Goal: Information Seeking & Learning: Learn about a topic

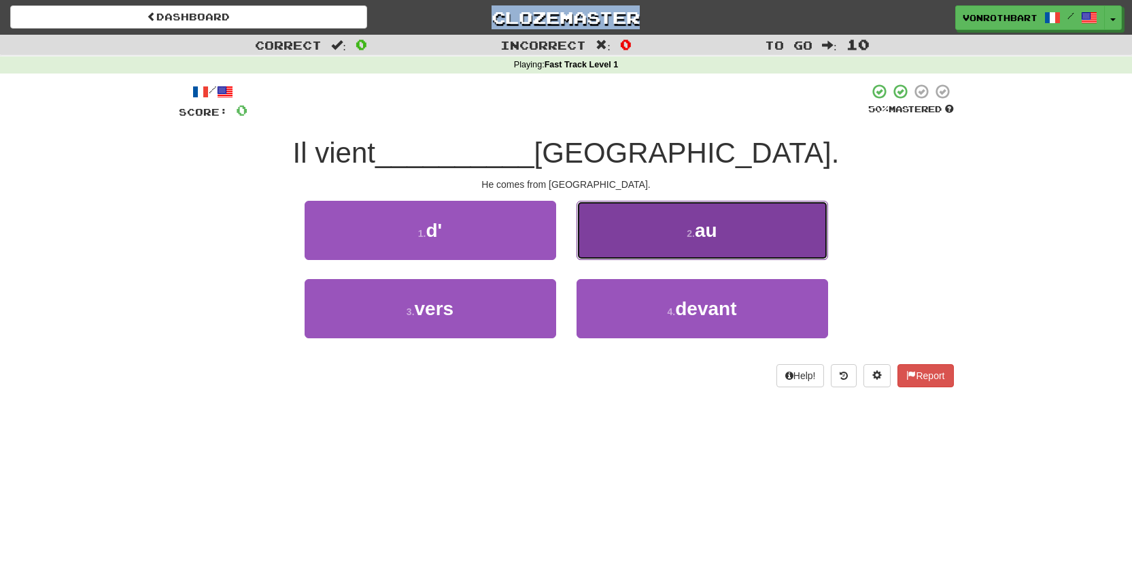
click at [649, 245] on button "2 . au" at bounding box center [703, 230] width 252 height 59
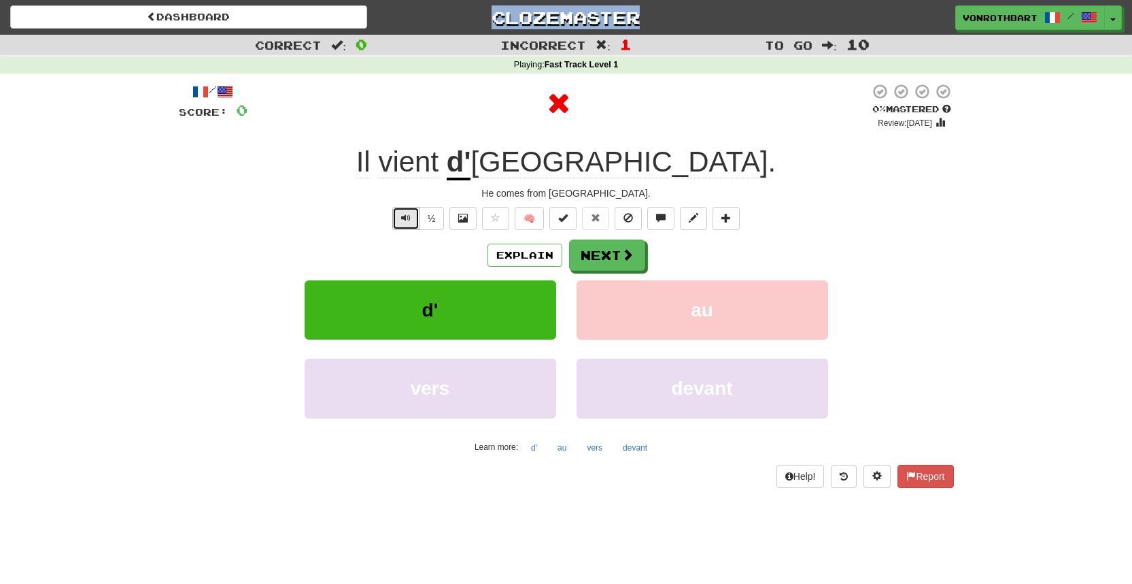
click at [394, 221] on button "Text-to-speech controls" at bounding box center [405, 218] width 27 height 23
click at [588, 260] on button "Next" at bounding box center [608, 255] width 76 height 31
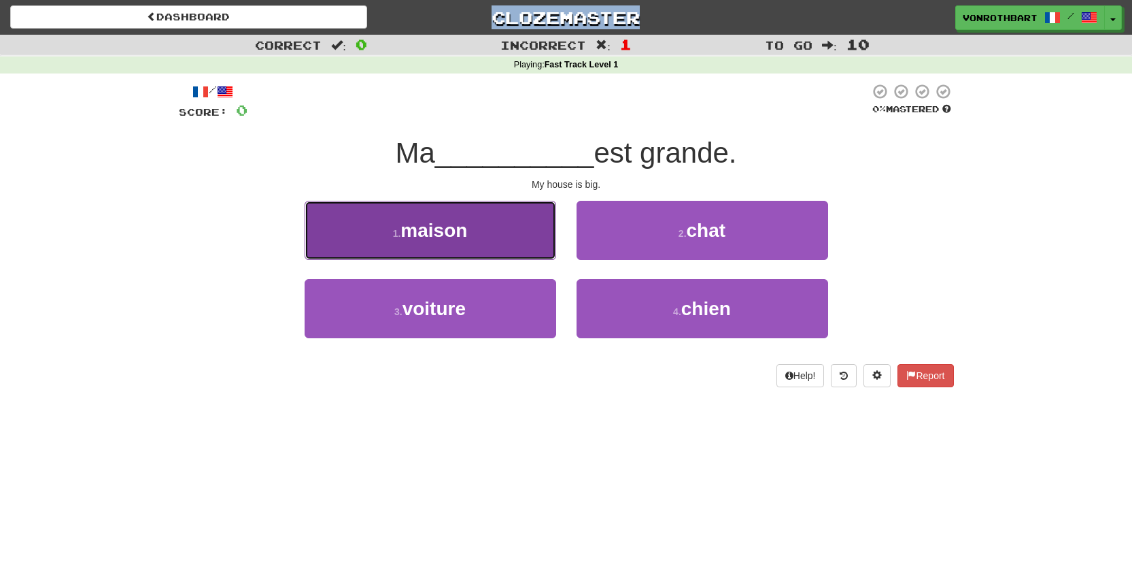
click at [448, 237] on span "maison" at bounding box center [434, 230] width 67 height 21
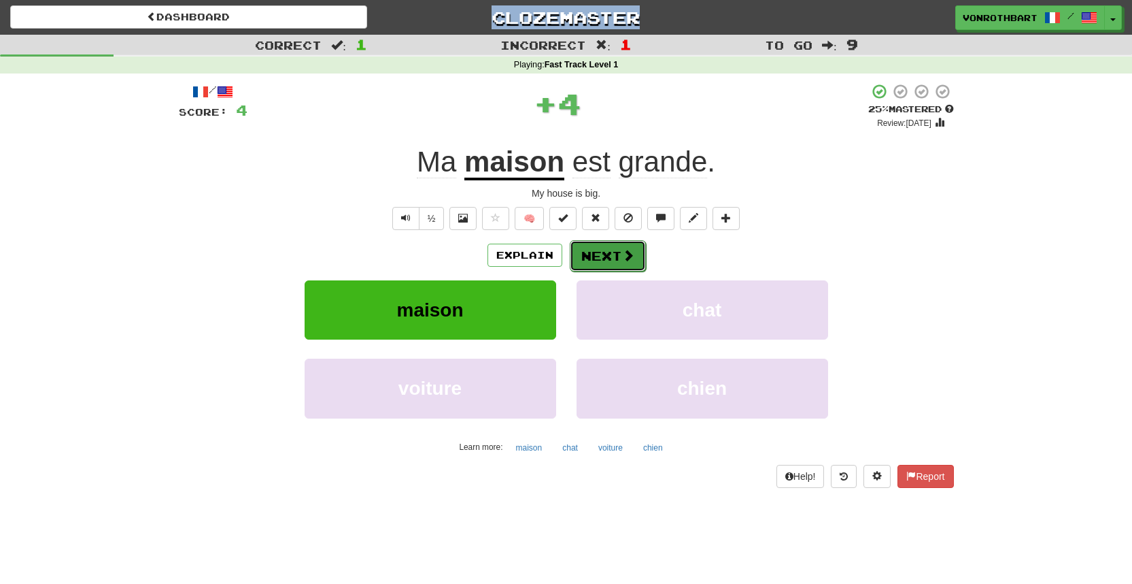
click at [620, 261] on button "Next" at bounding box center [608, 255] width 76 height 31
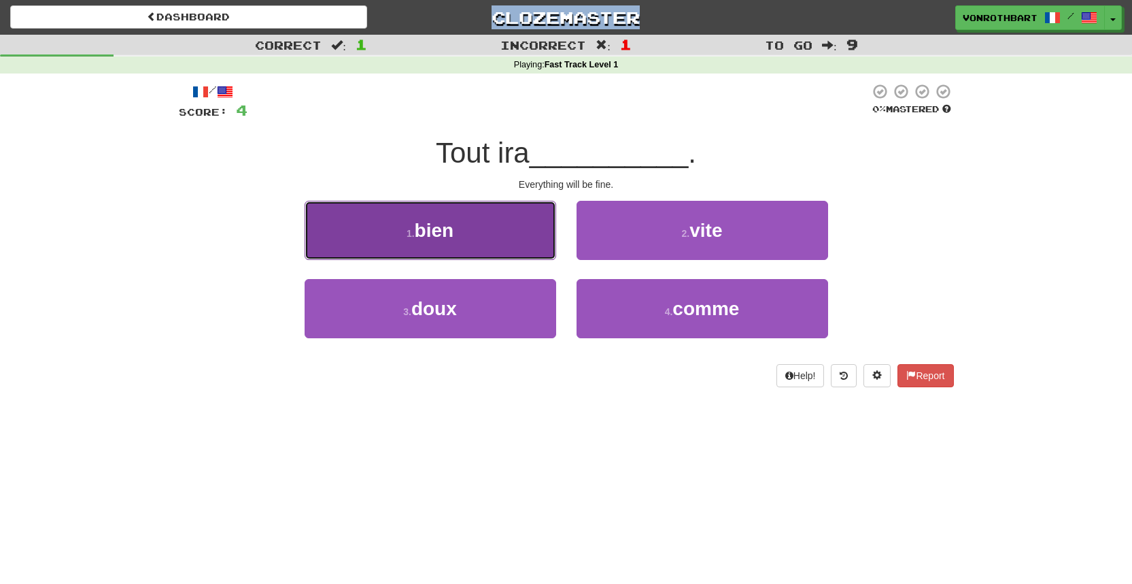
click at [435, 213] on button "1 . bien" at bounding box center [431, 230] width 252 height 59
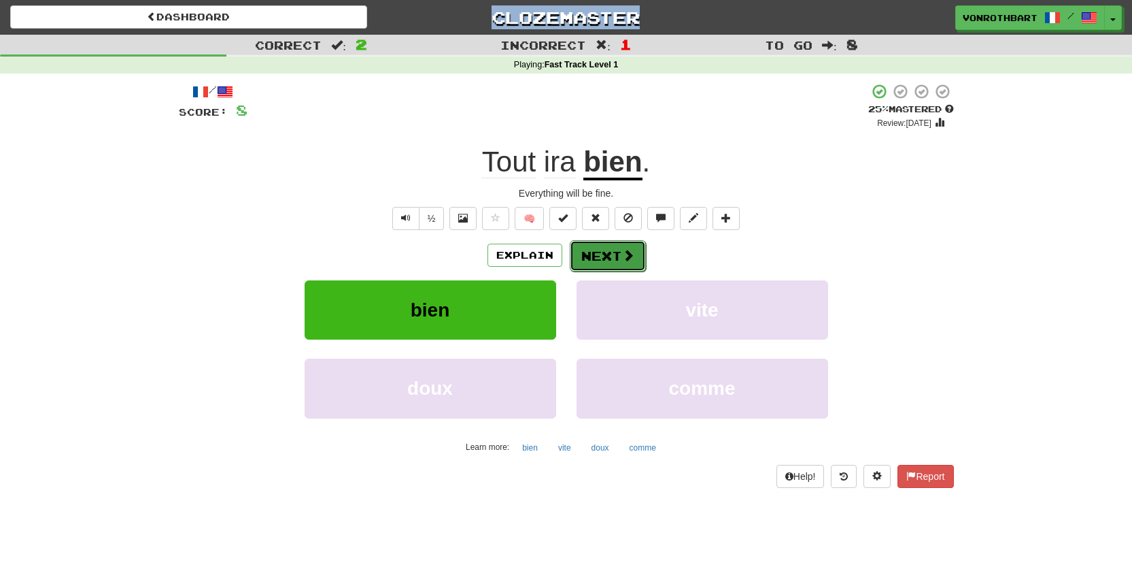
click at [629, 249] on span at bounding box center [628, 255] width 12 height 12
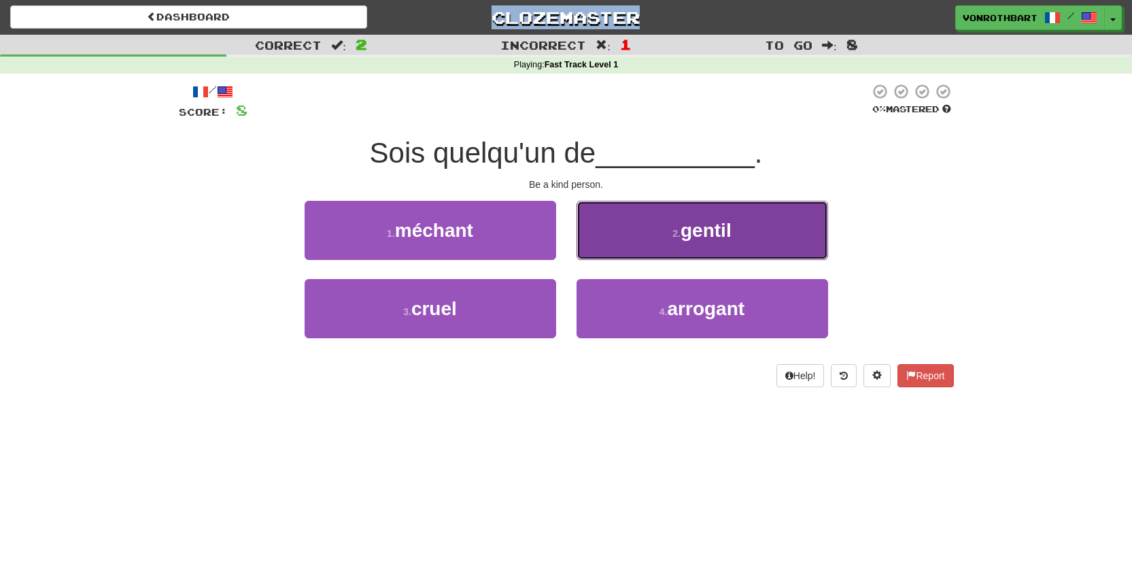
click at [629, 247] on button "2 . gentil" at bounding box center [703, 230] width 252 height 59
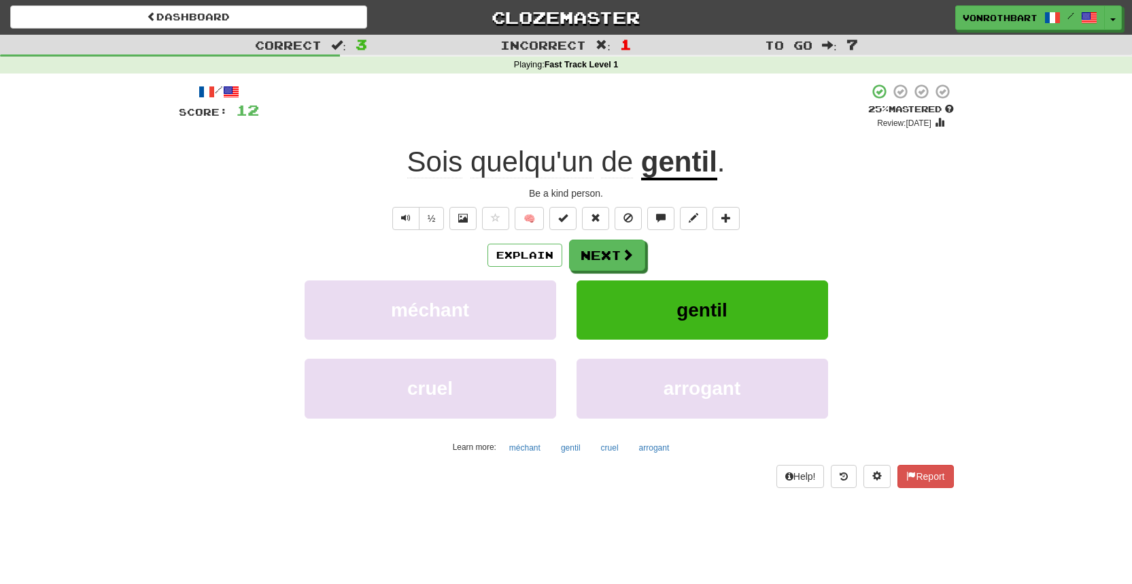
click at [798, 204] on div "/ Score: 12 + 4 25 % Mastered Review: [DATE] Sois quelqu'un [PERSON_NAME] . Be …" at bounding box center [566, 285] width 775 height 404
click at [602, 253] on button "Next" at bounding box center [608, 255] width 76 height 31
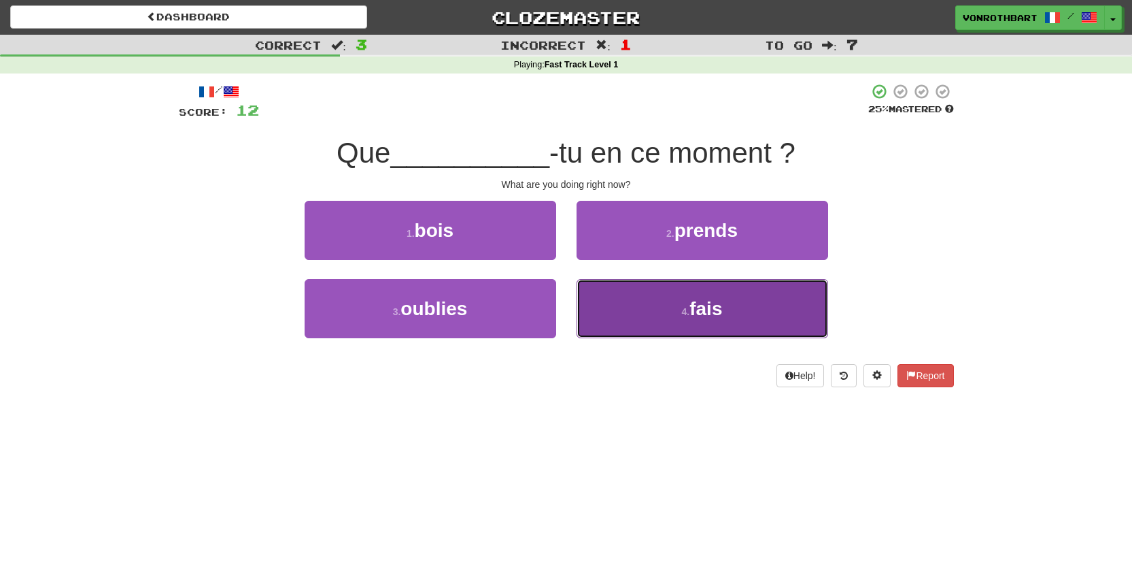
click at [615, 299] on button "4 . fais" at bounding box center [703, 308] width 252 height 59
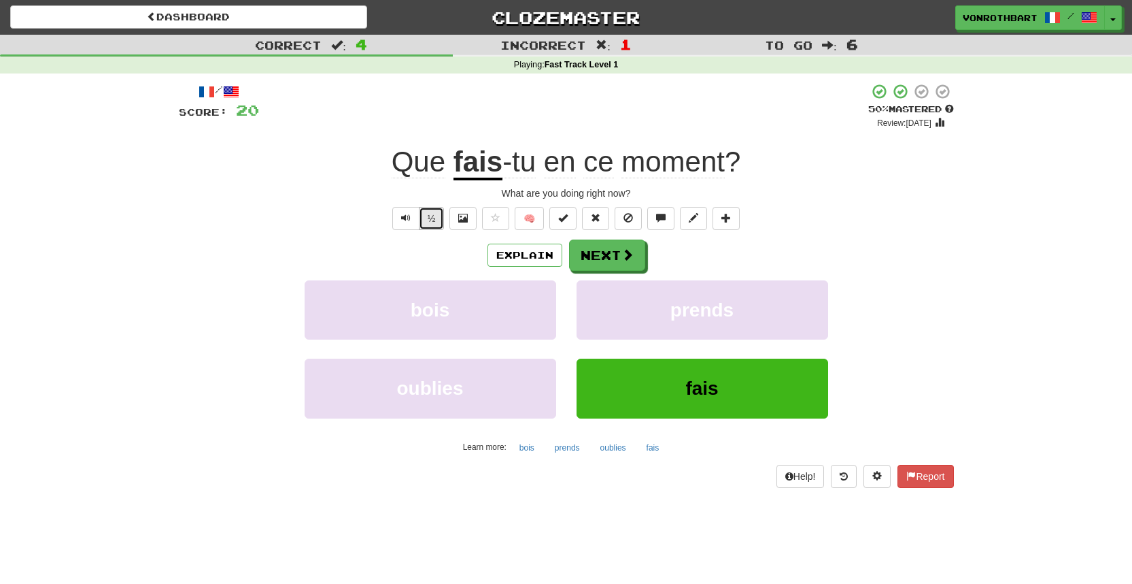
click at [426, 222] on button "½" at bounding box center [432, 218] width 26 height 23
click at [402, 220] on span "Text-to-speech controls" at bounding box center [406, 218] width 10 height 10
click at [594, 250] on button "Next" at bounding box center [608, 255] width 76 height 31
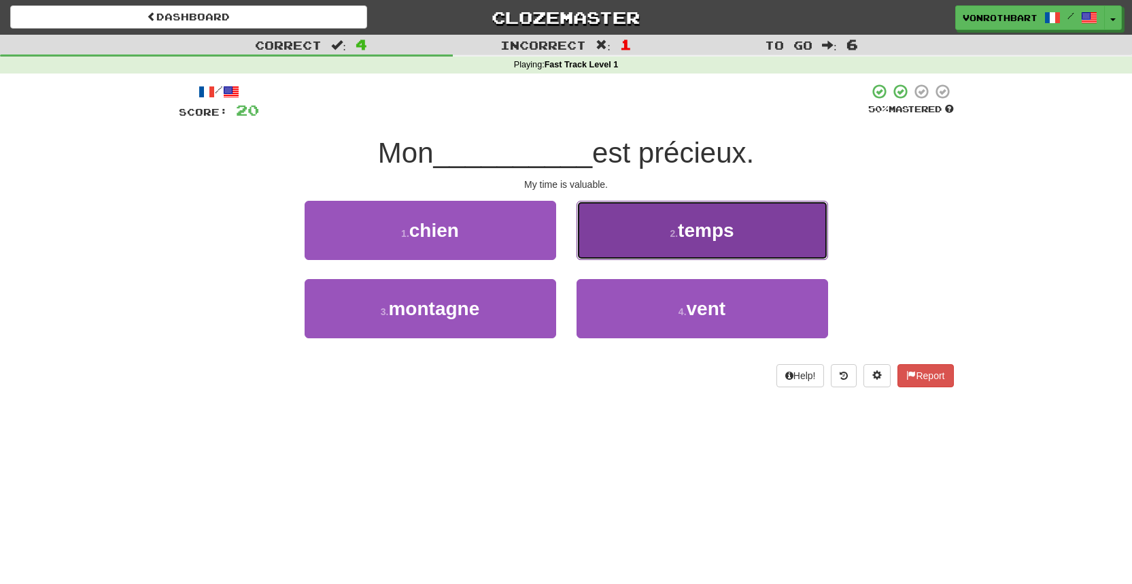
click at [619, 211] on button "2 . temps" at bounding box center [703, 230] width 252 height 59
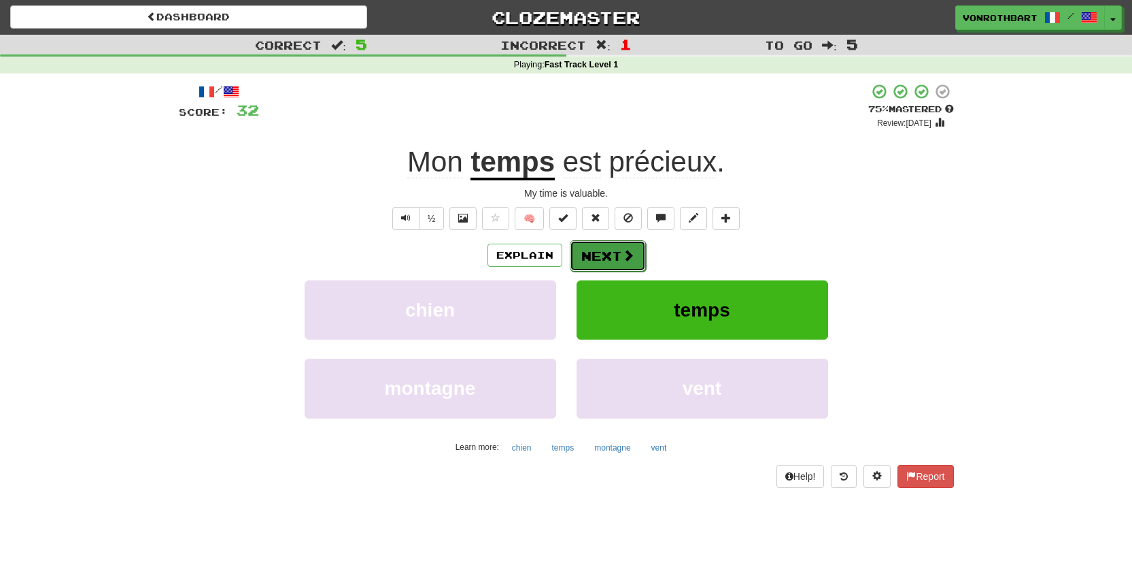
click at [622, 255] on span at bounding box center [628, 255] width 12 height 12
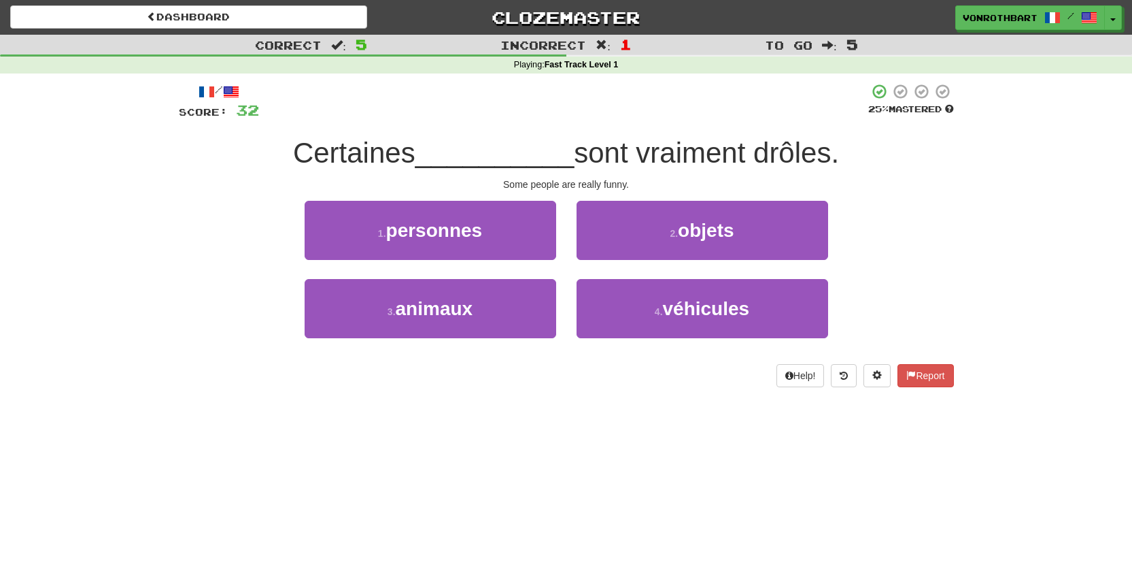
click at [558, 234] on div "1 . personnes" at bounding box center [430, 240] width 272 height 78
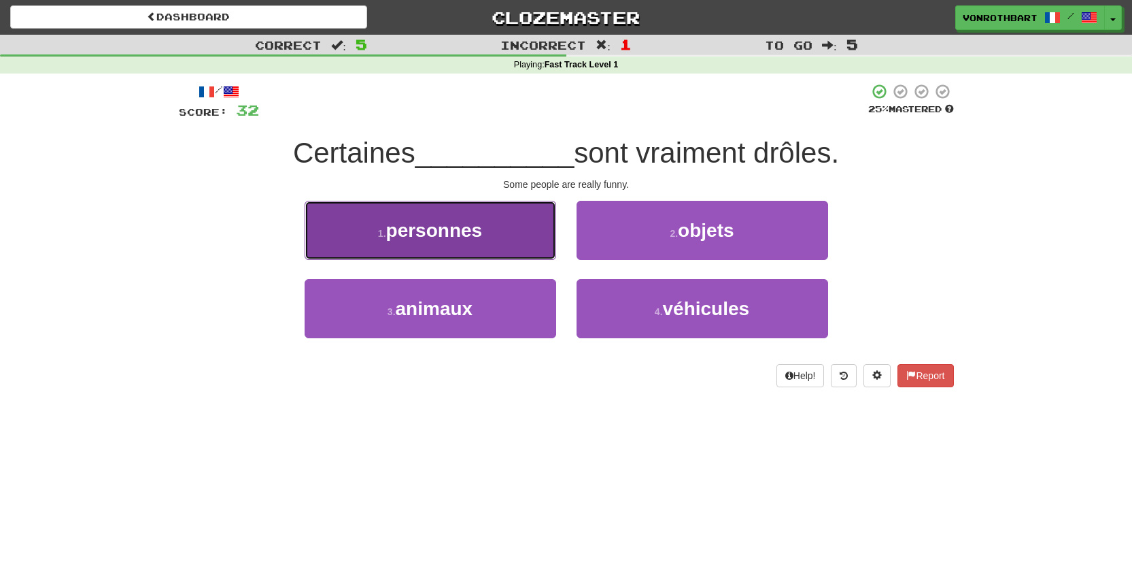
click at [543, 230] on button "1 . personnes" at bounding box center [431, 230] width 252 height 59
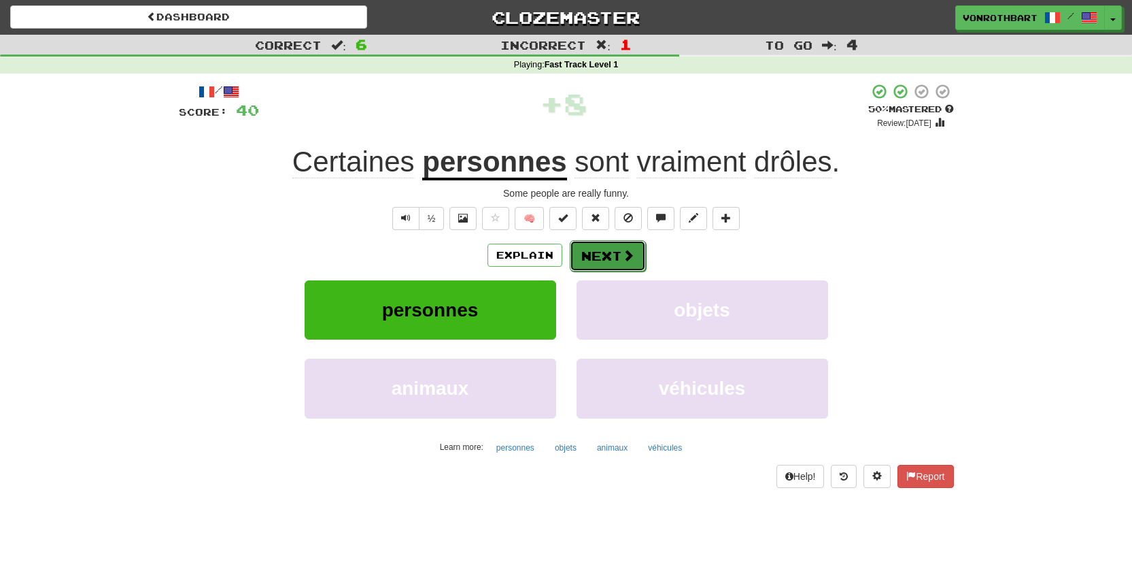
click at [587, 254] on button "Next" at bounding box center [608, 255] width 76 height 31
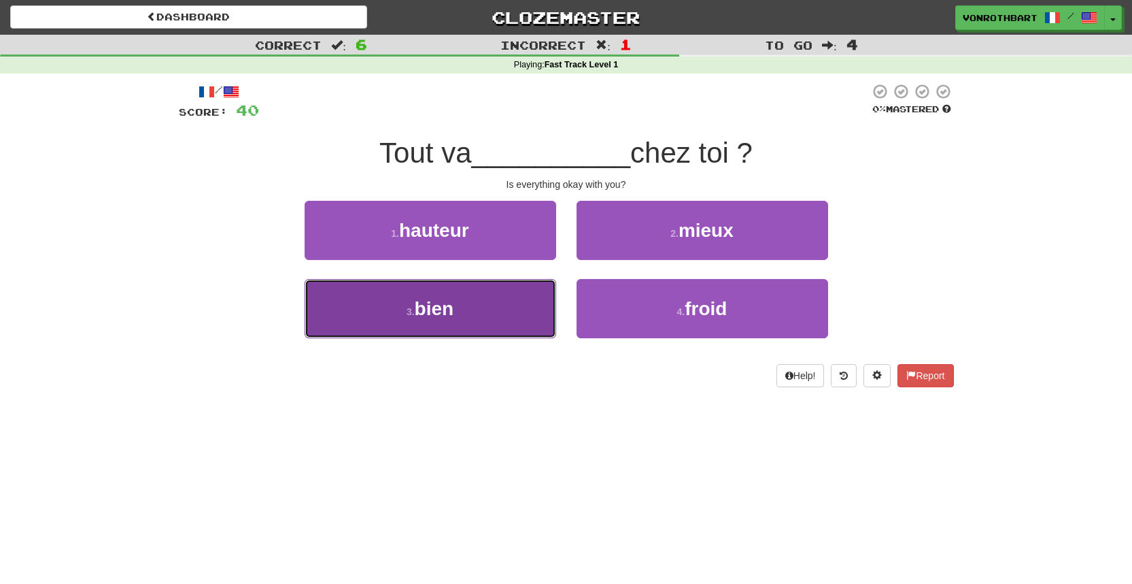
click at [528, 307] on button "3 . bien" at bounding box center [431, 308] width 252 height 59
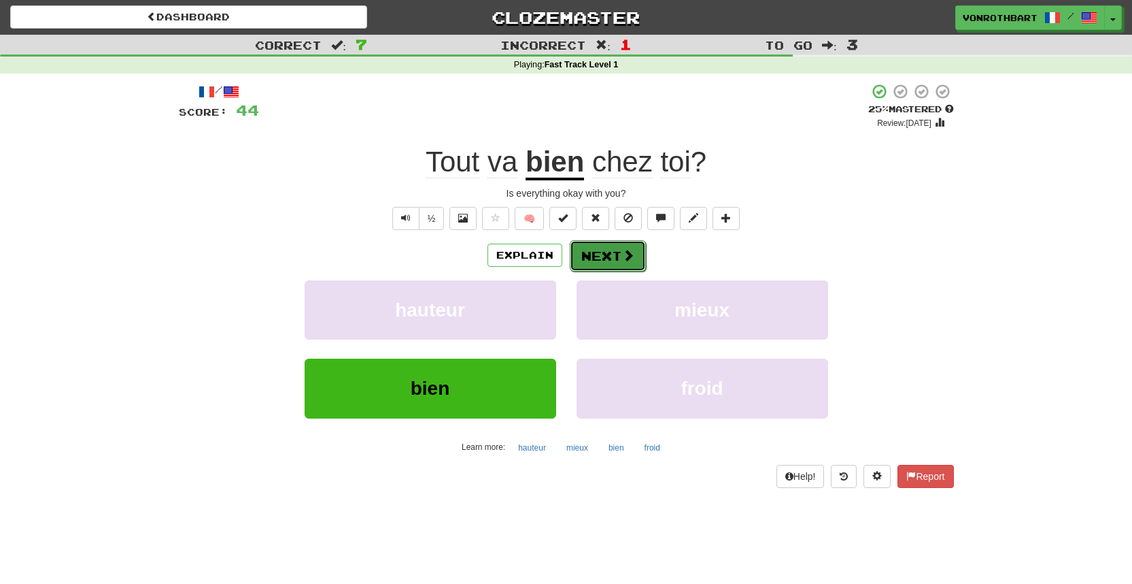
click at [622, 257] on span at bounding box center [628, 255] width 12 height 12
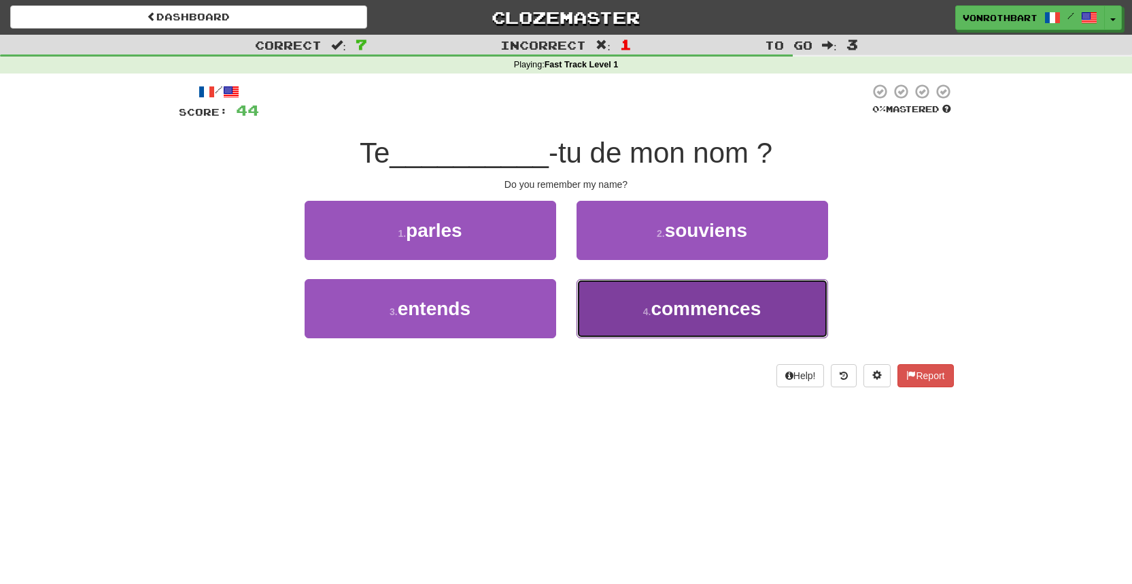
click at [620, 296] on button "4 . commences" at bounding box center [703, 308] width 252 height 59
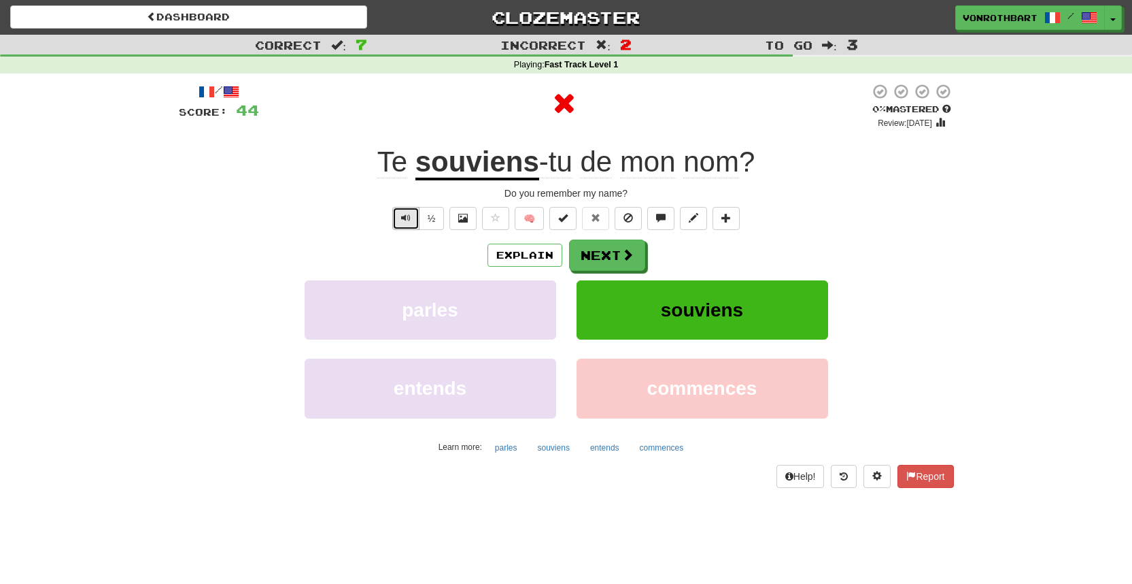
click at [401, 221] on span "Text-to-speech controls" at bounding box center [406, 218] width 10 height 10
click at [631, 260] on span at bounding box center [628, 255] width 12 height 12
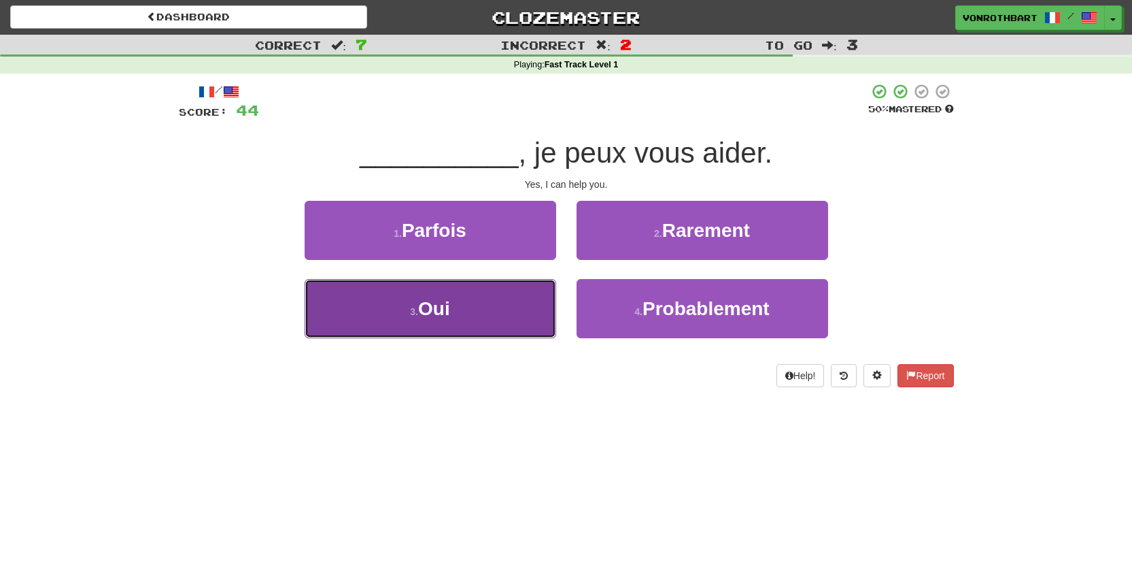
click at [518, 296] on button "3 . Oui" at bounding box center [431, 308] width 252 height 59
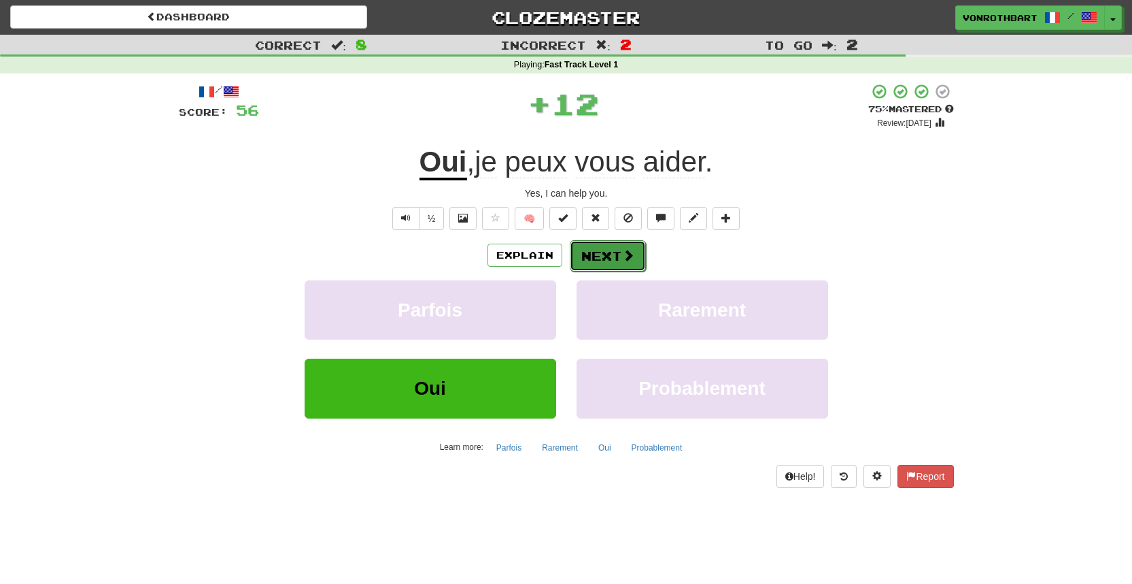
click at [605, 247] on button "Next" at bounding box center [608, 255] width 76 height 31
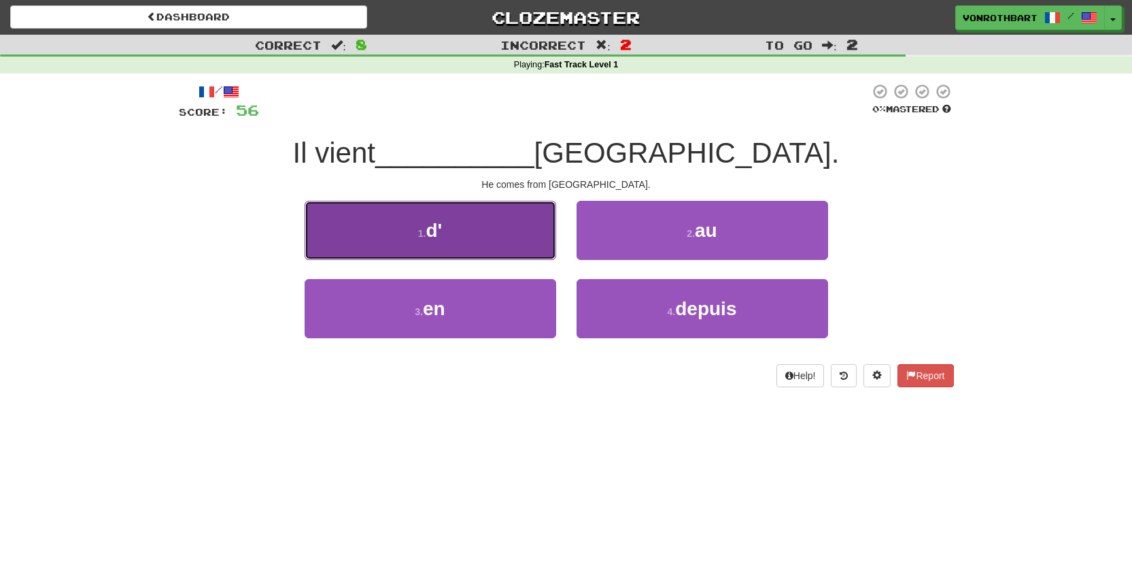
click at [530, 252] on button "1 . d'" at bounding box center [431, 230] width 252 height 59
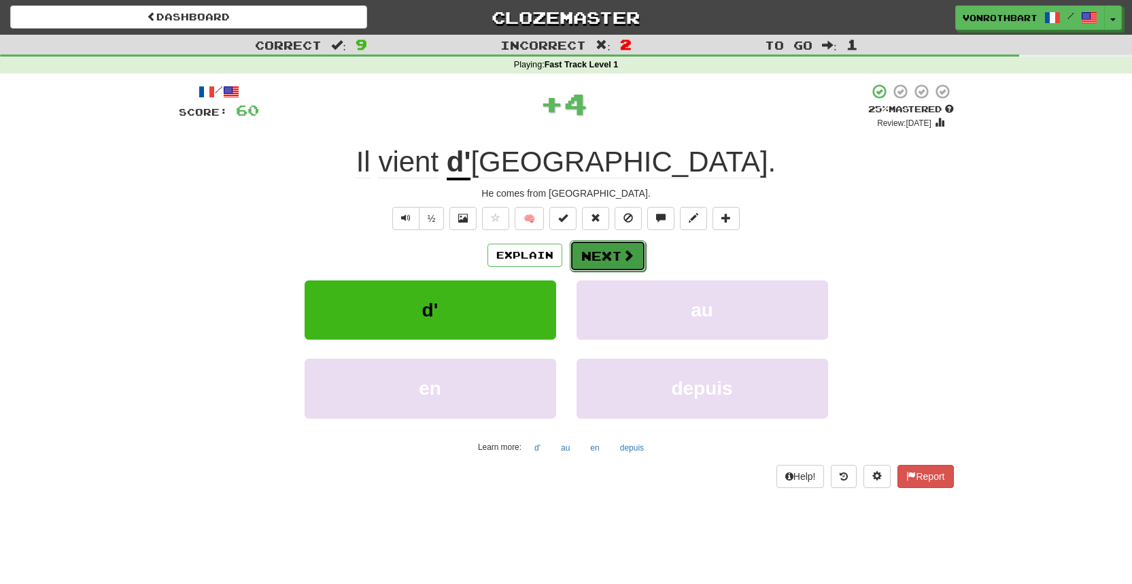
click at [607, 260] on button "Next" at bounding box center [608, 255] width 76 height 31
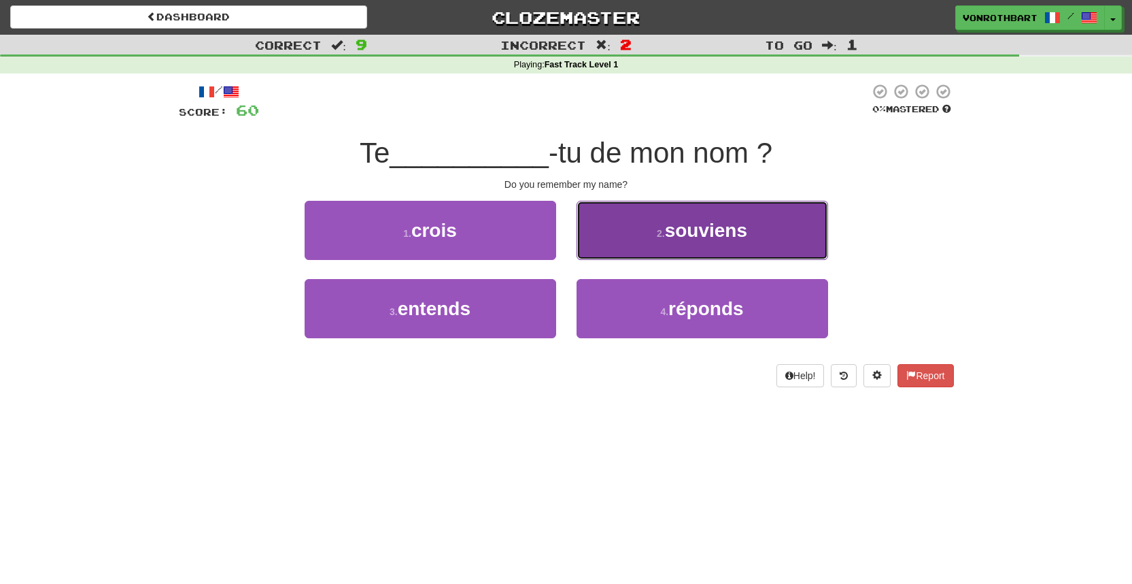
click at [609, 248] on button "2 . souviens" at bounding box center [703, 230] width 252 height 59
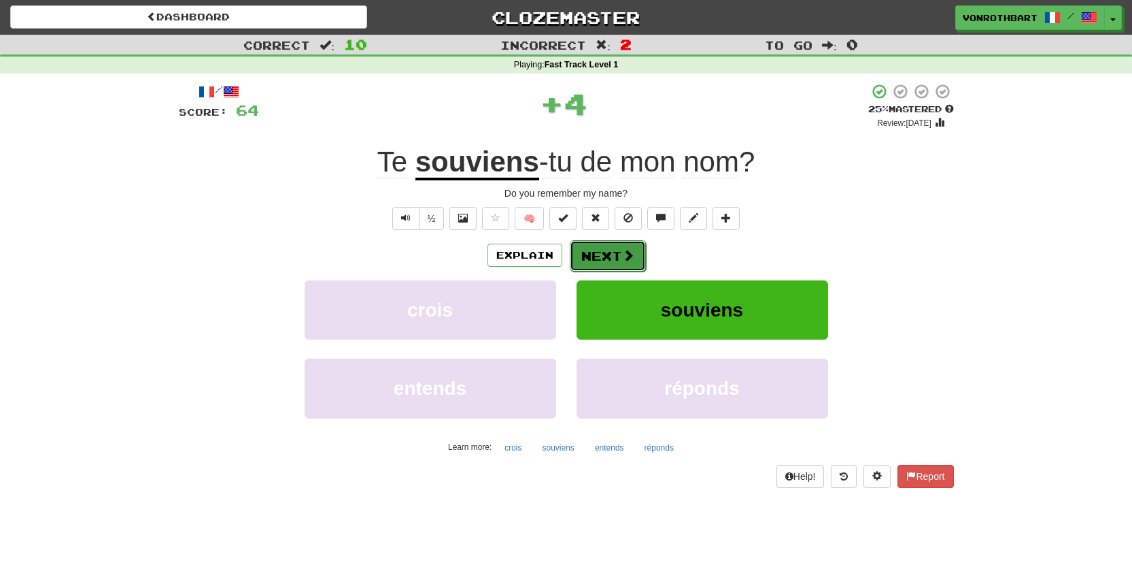
click at [635, 248] on button "Next" at bounding box center [608, 255] width 76 height 31
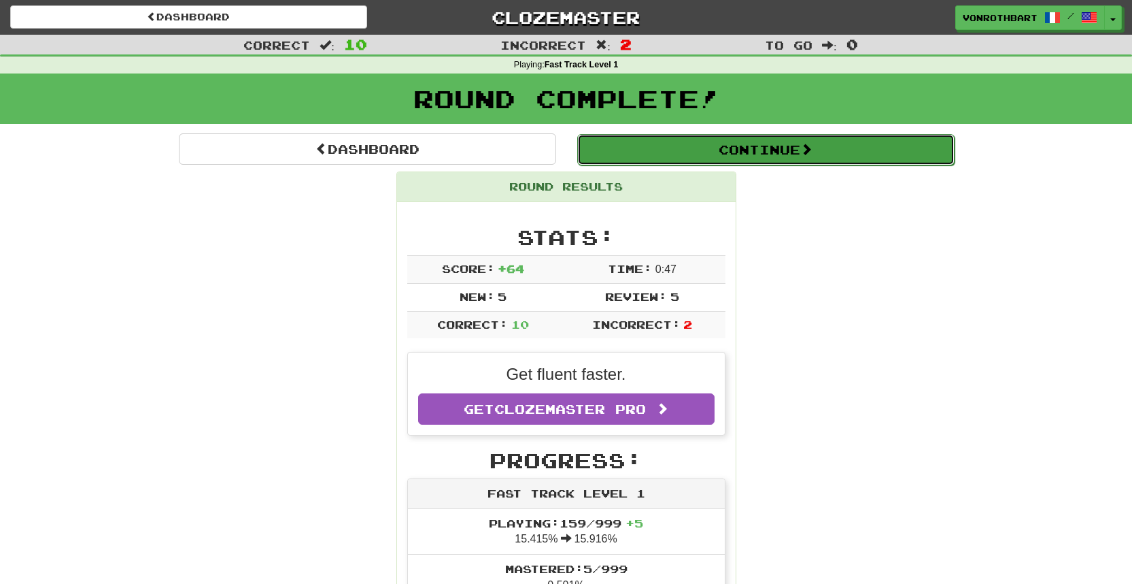
click at [636, 149] on button "Continue" at bounding box center [765, 149] width 377 height 31
